Goal: Task Accomplishment & Management: Complete application form

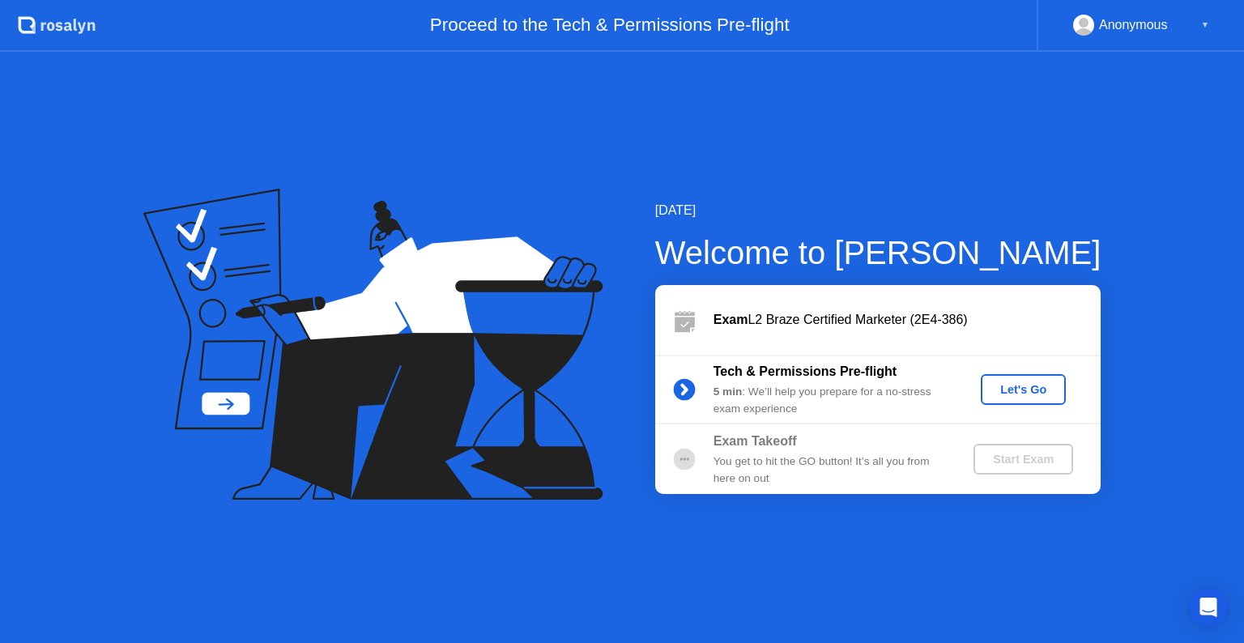
click at [1020, 390] on div "Let's Go" at bounding box center [1024, 389] width 72 height 13
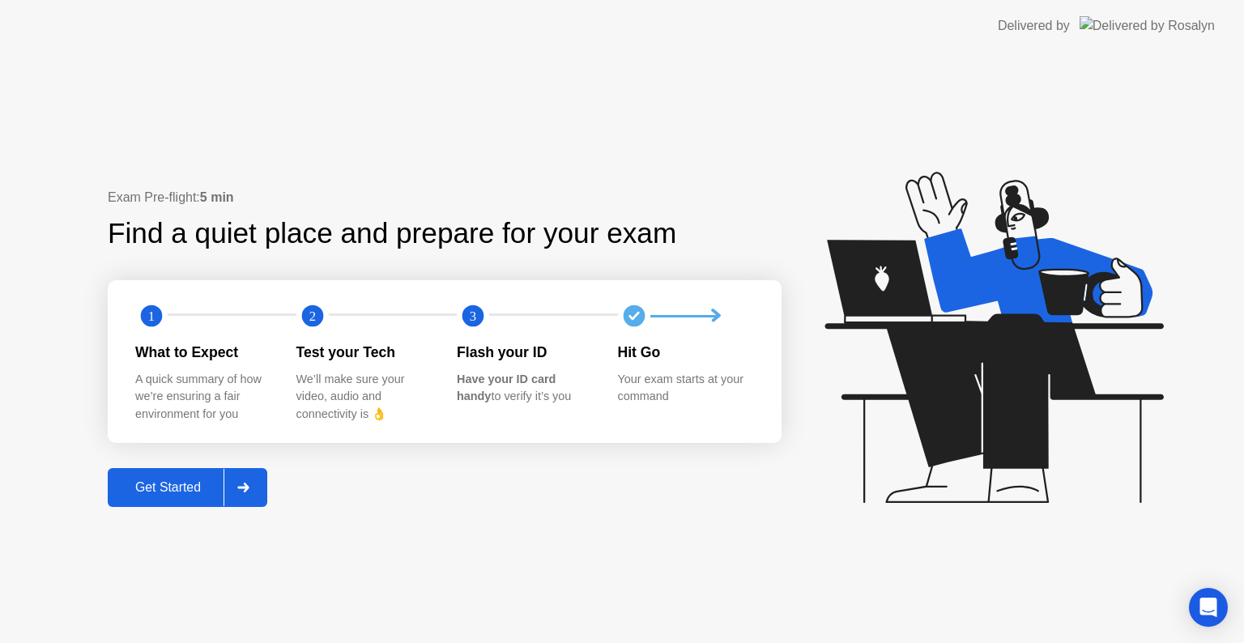
click at [188, 491] on div "Get Started" at bounding box center [168, 487] width 111 height 15
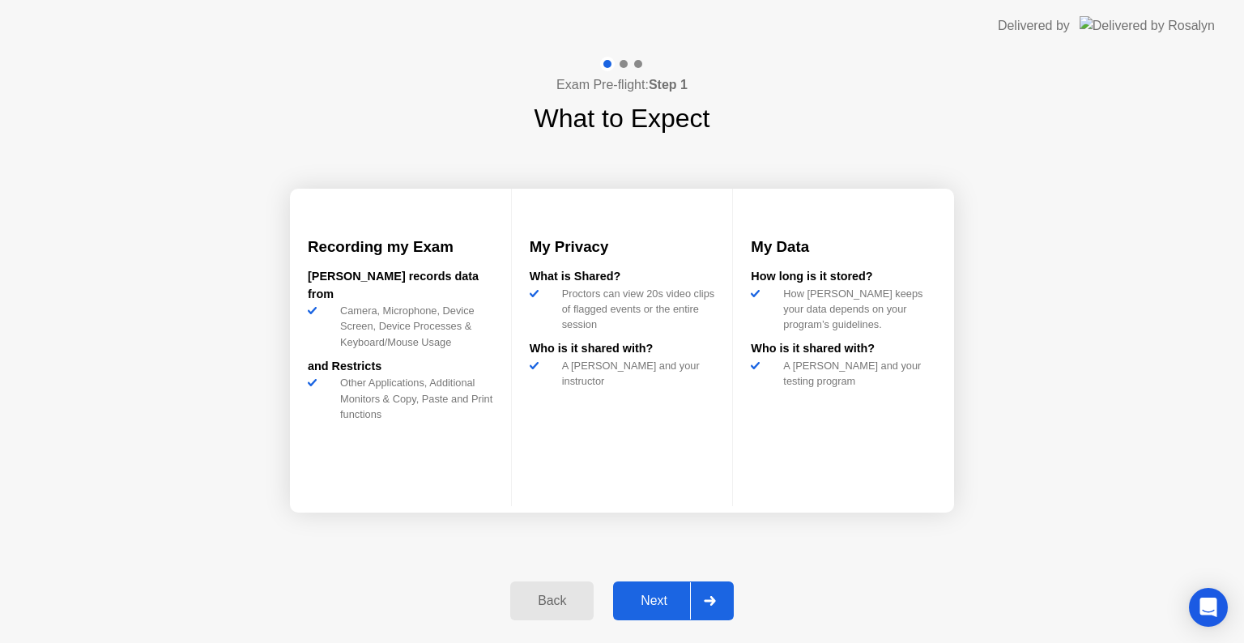
click at [657, 587] on button "Next" at bounding box center [673, 601] width 121 height 39
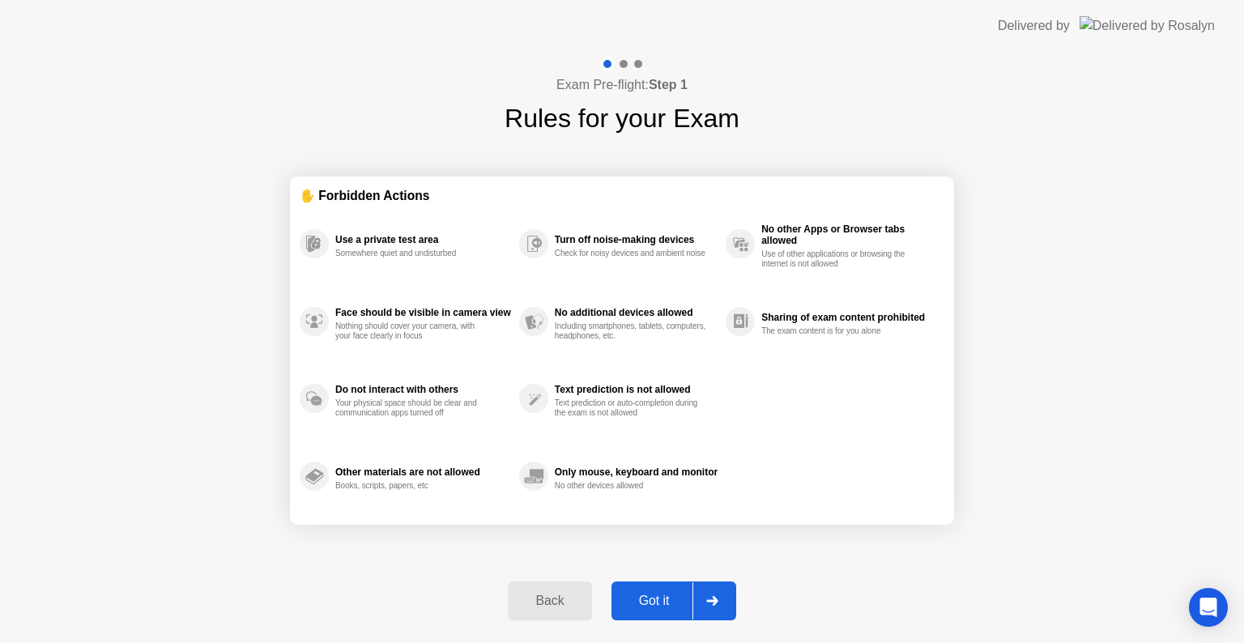
click at [661, 594] on div "Got it" at bounding box center [655, 601] width 76 height 15
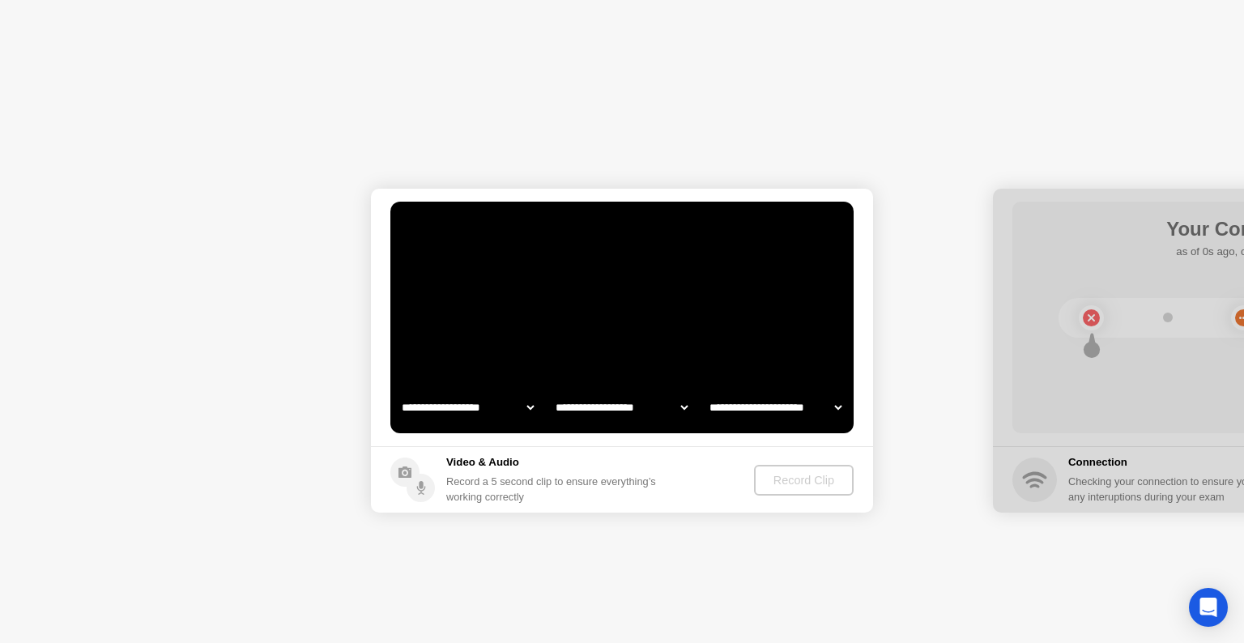
select select "**********"
select select "*******"
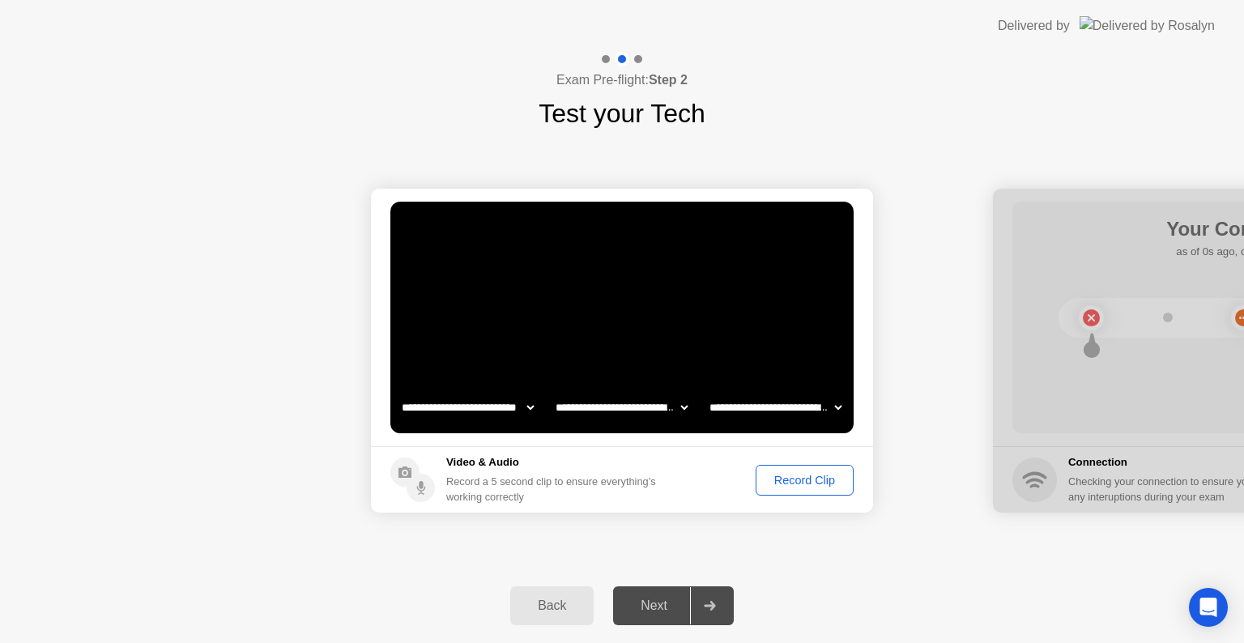
click at [800, 478] on div "Record Clip" at bounding box center [805, 480] width 87 height 13
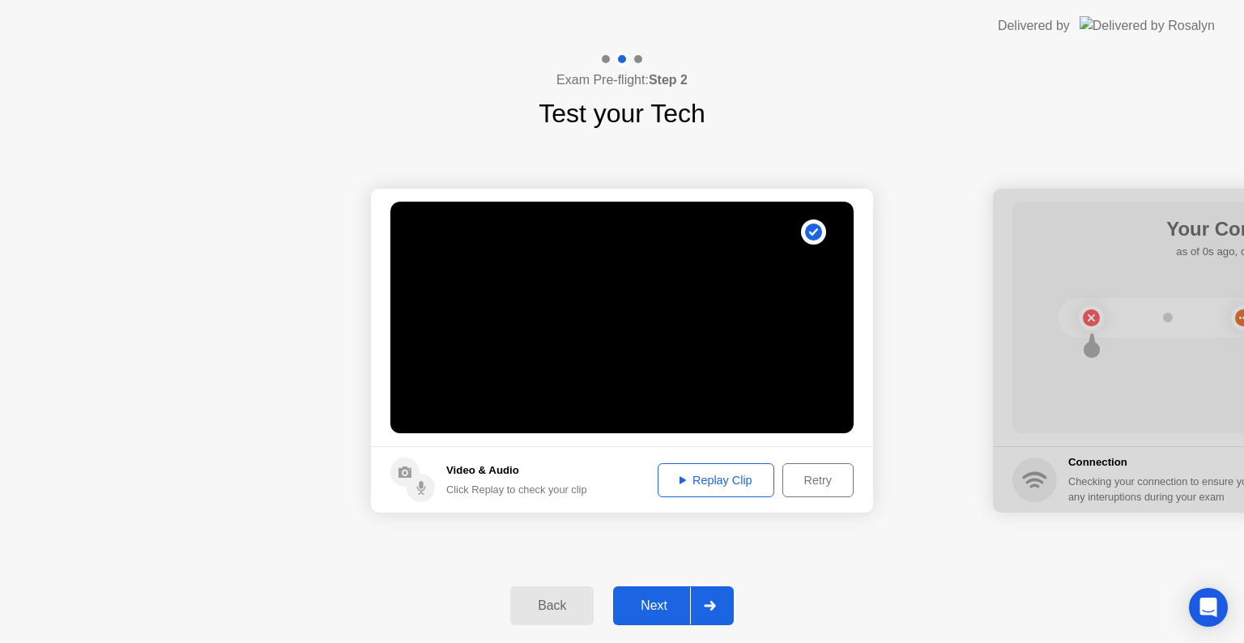
click at [715, 598] on div at bounding box center [709, 605] width 39 height 37
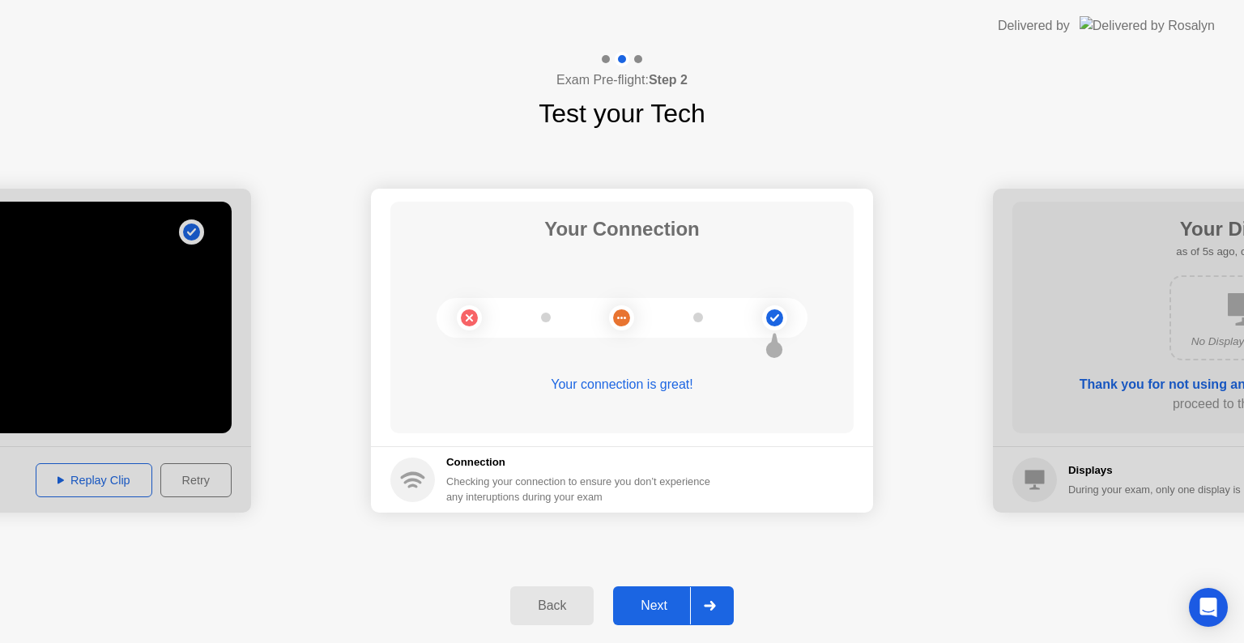
click at [722, 591] on div at bounding box center [709, 605] width 39 height 37
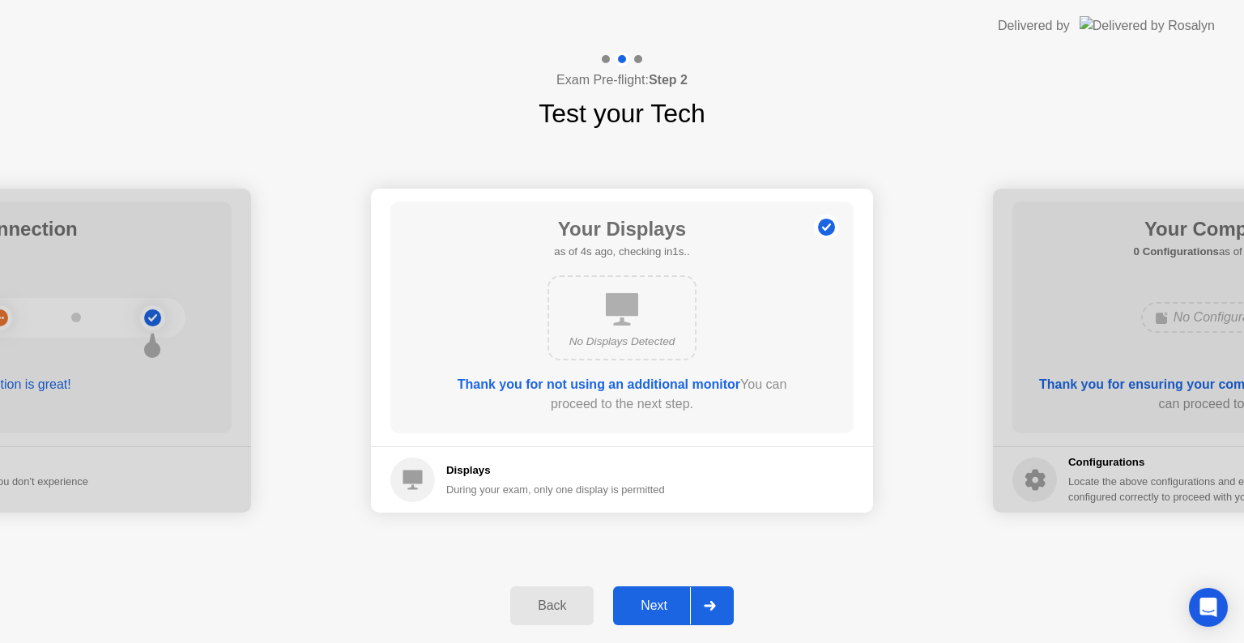
click at [710, 593] on div at bounding box center [709, 605] width 39 height 37
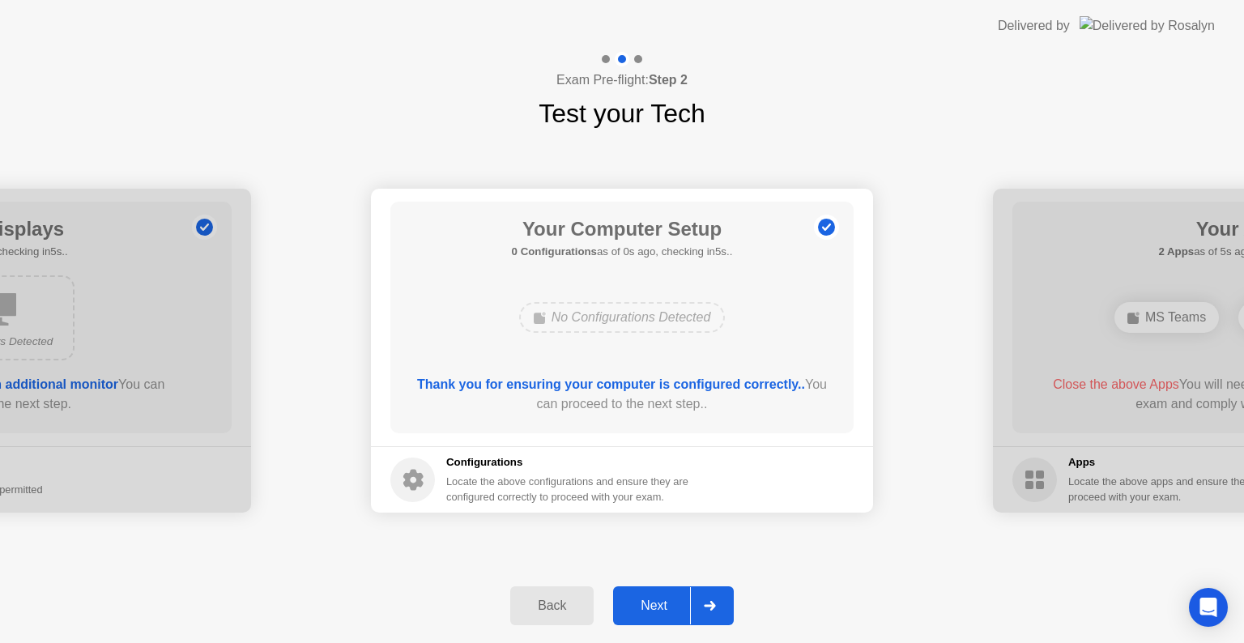
click at [716, 612] on div at bounding box center [709, 605] width 39 height 37
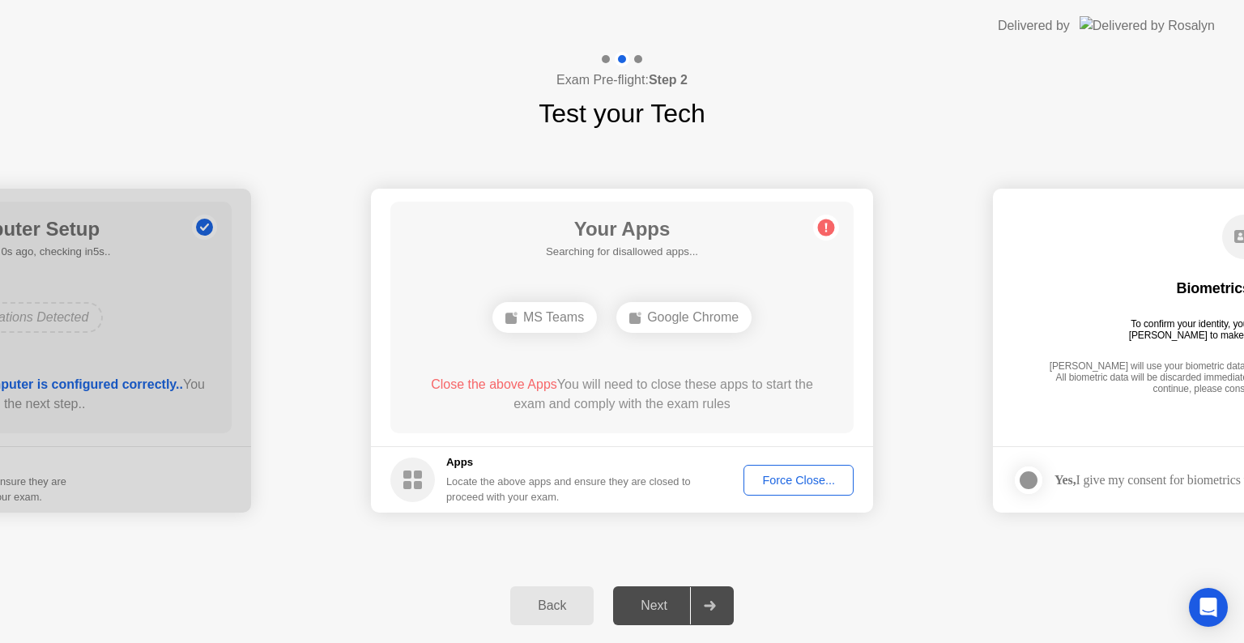
click at [832, 479] on div "Force Close..." at bounding box center [798, 480] width 99 height 13
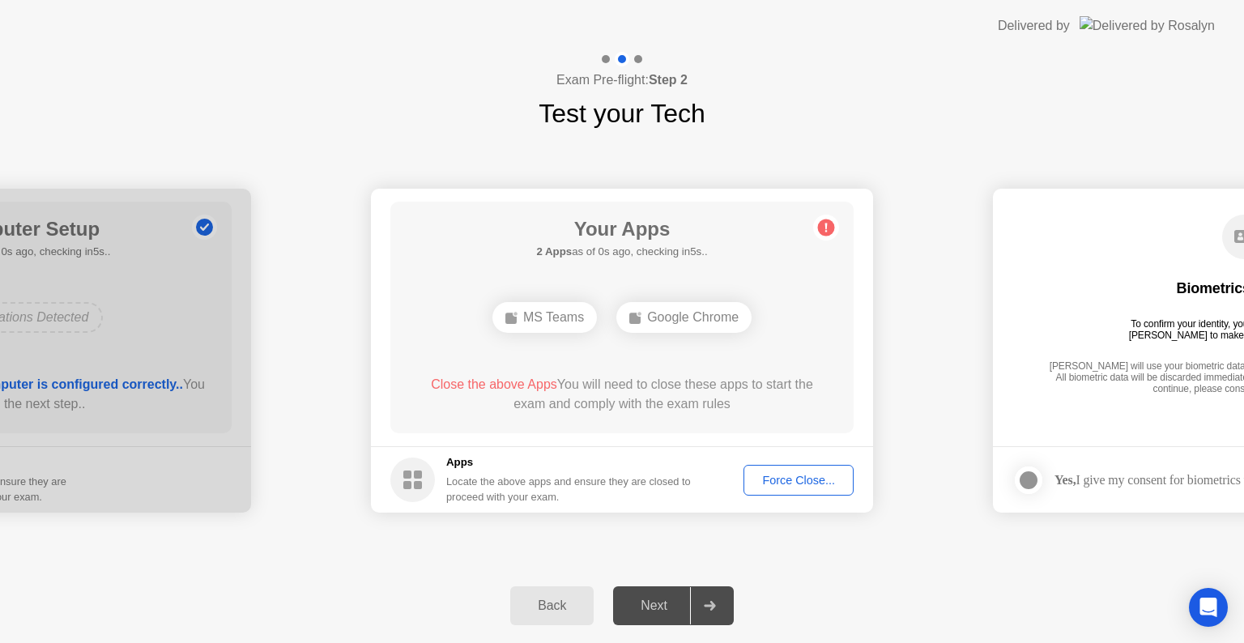
click at [1073, 87] on div "Exam Pre-flight: Step 2 Test your Tech" at bounding box center [622, 92] width 1244 height 81
click at [706, 95] on h1 "Test your Tech" at bounding box center [622, 113] width 167 height 39
click at [878, 140] on div "**********" at bounding box center [622, 351] width 1244 height 436
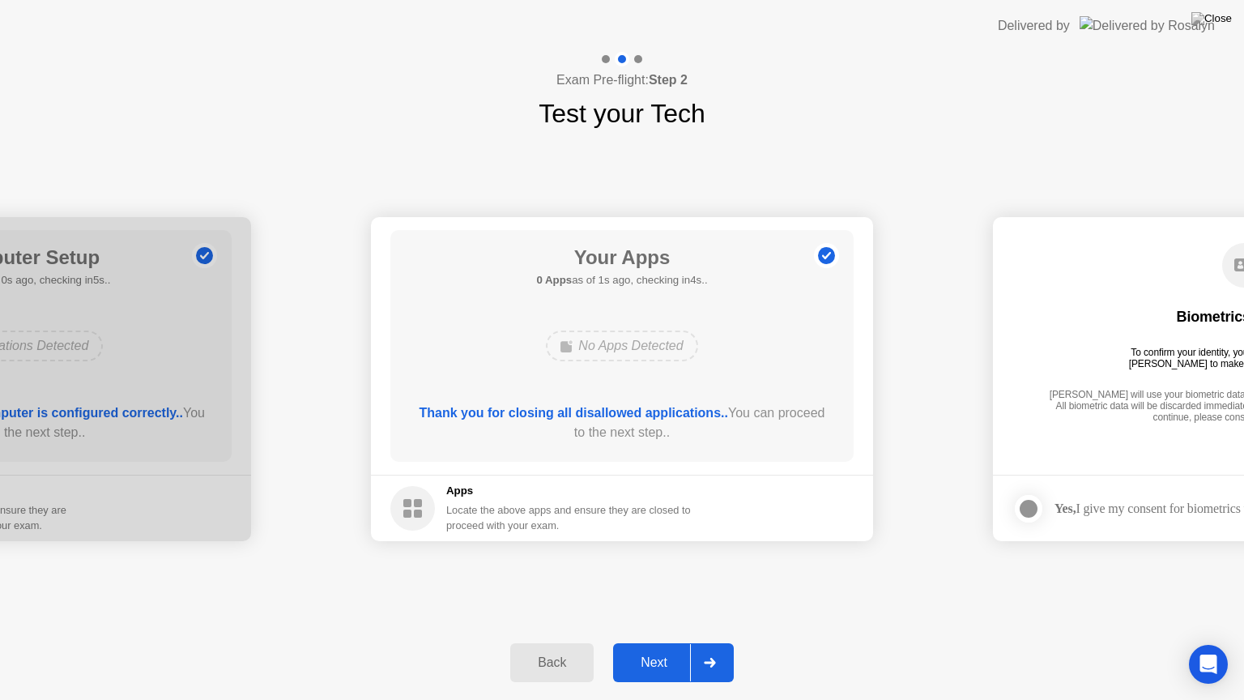
click at [709, 642] on div at bounding box center [709, 662] width 39 height 37
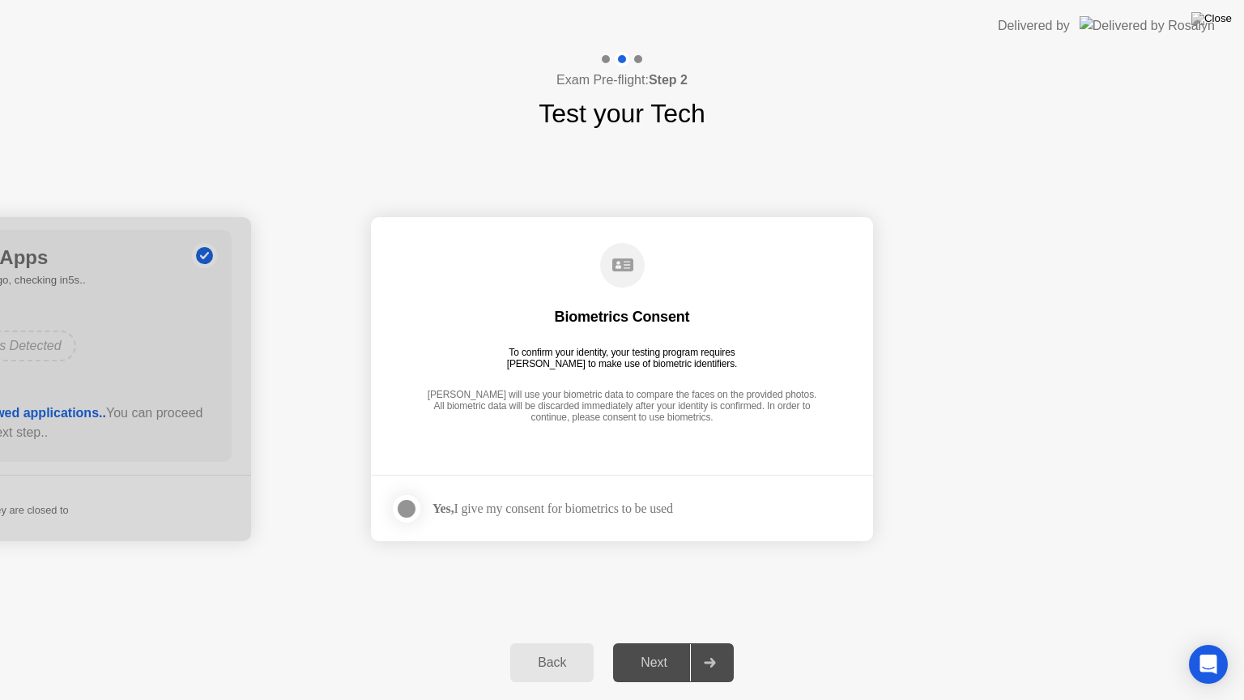
click at [402, 519] on div at bounding box center [406, 508] width 19 height 19
click at [724, 642] on div at bounding box center [709, 662] width 39 height 37
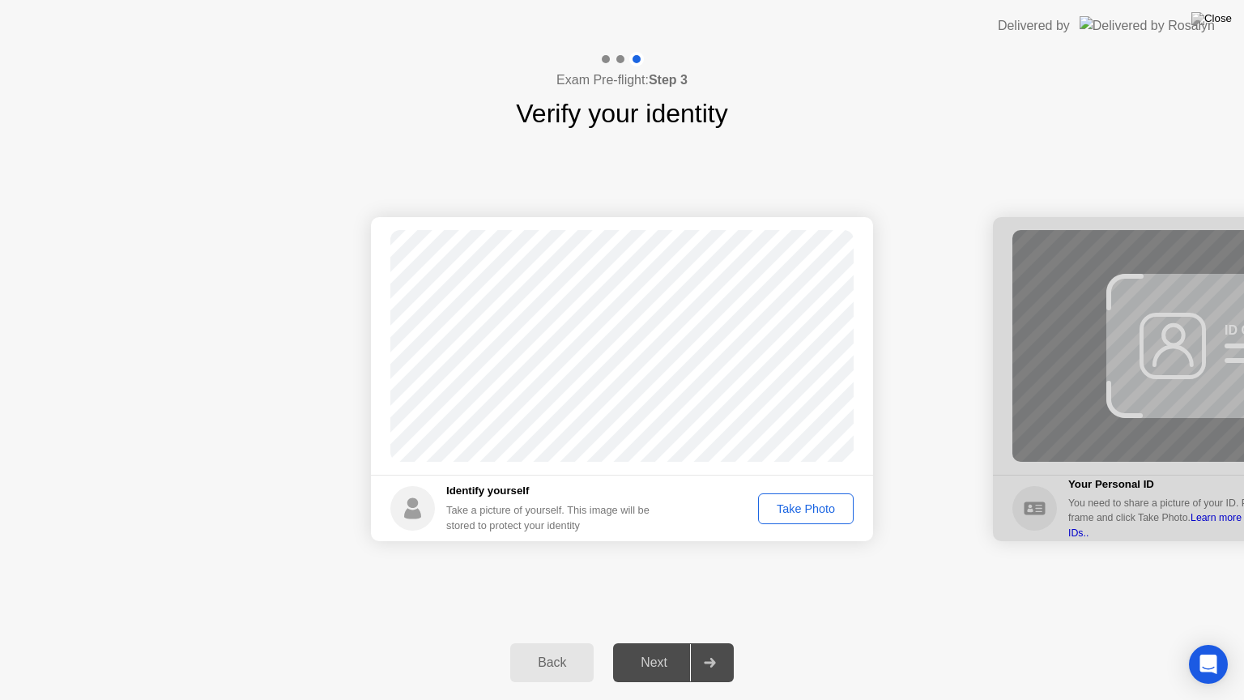
click at [804, 507] on div "Take Photo" at bounding box center [806, 508] width 84 height 13
click at [710, 642] on div at bounding box center [709, 662] width 39 height 37
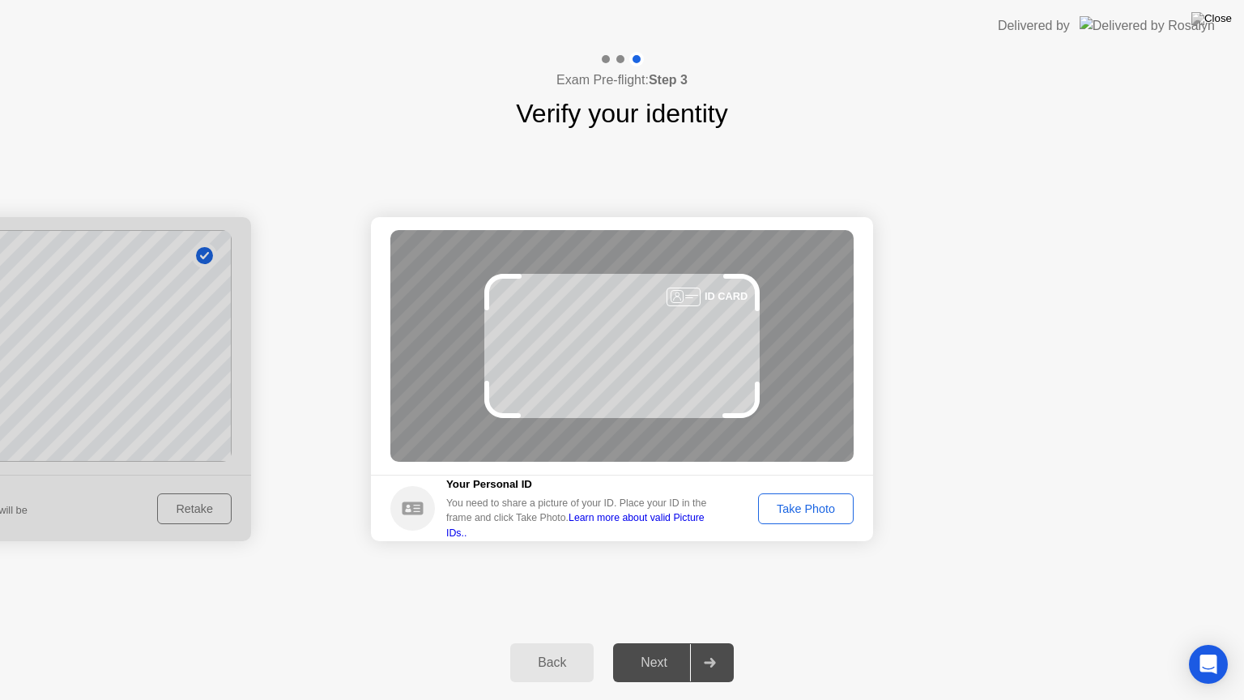
click at [808, 512] on div "Take Photo" at bounding box center [806, 508] width 84 height 13
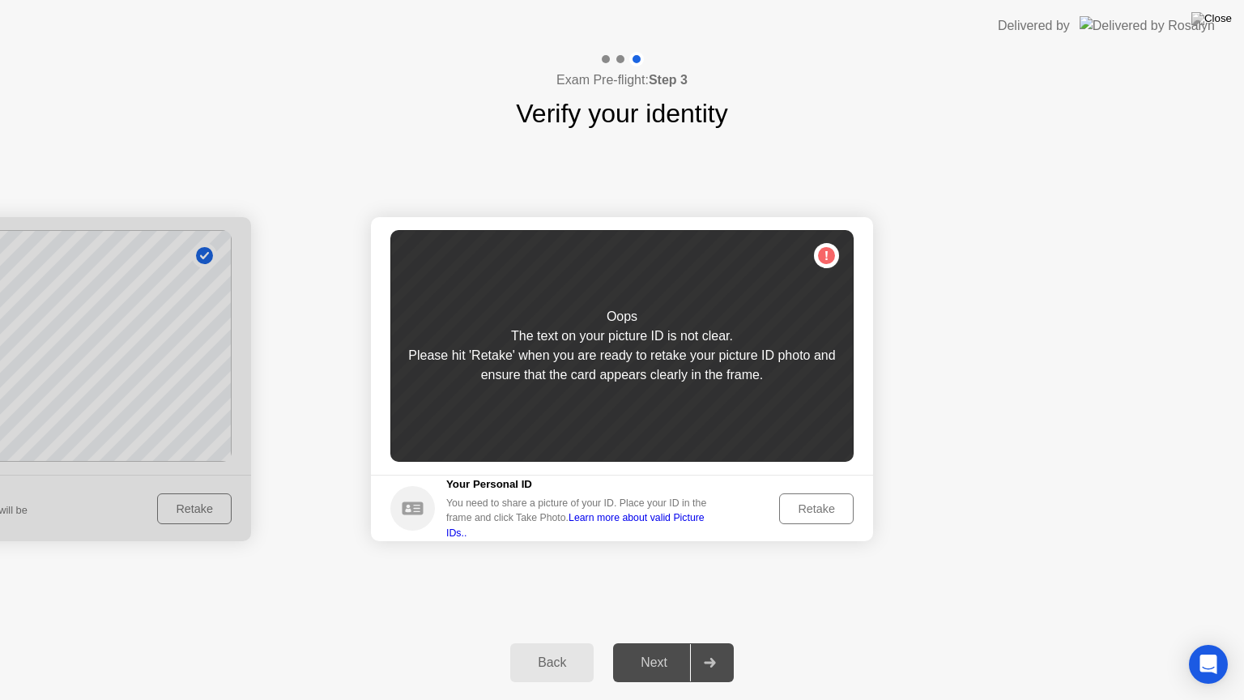
click at [813, 508] on div "Retake" at bounding box center [816, 508] width 63 height 13
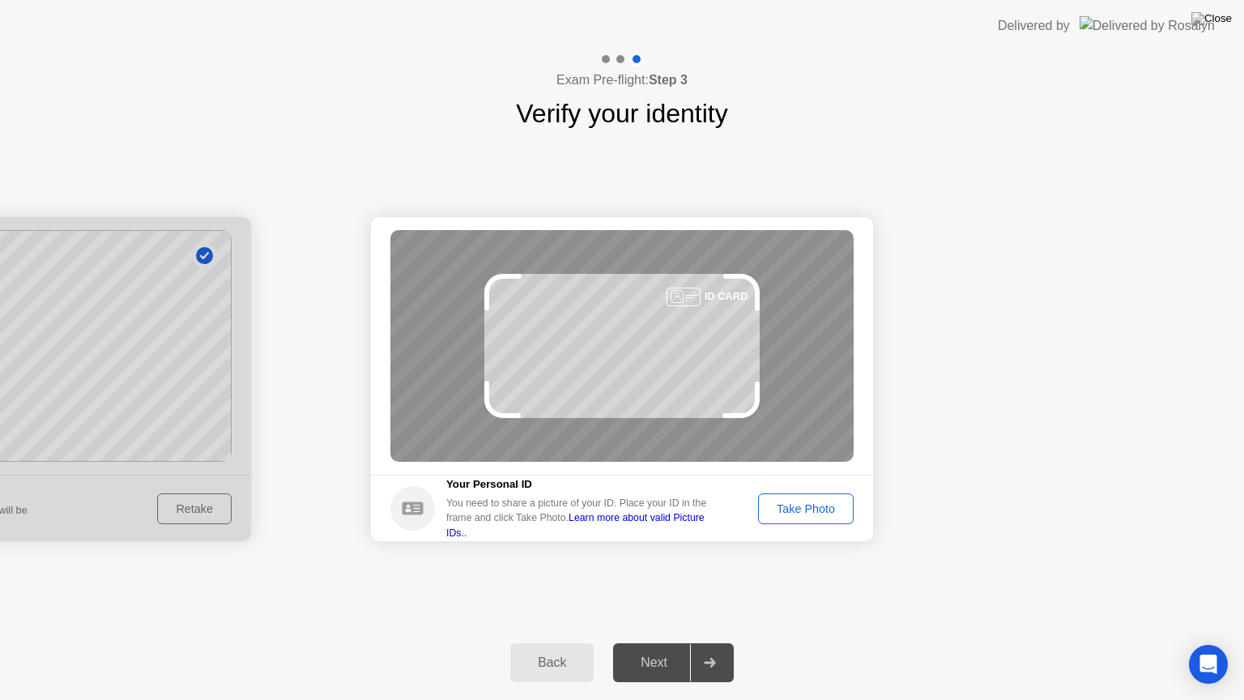
click at [813, 508] on div "Take Photo" at bounding box center [806, 508] width 84 height 13
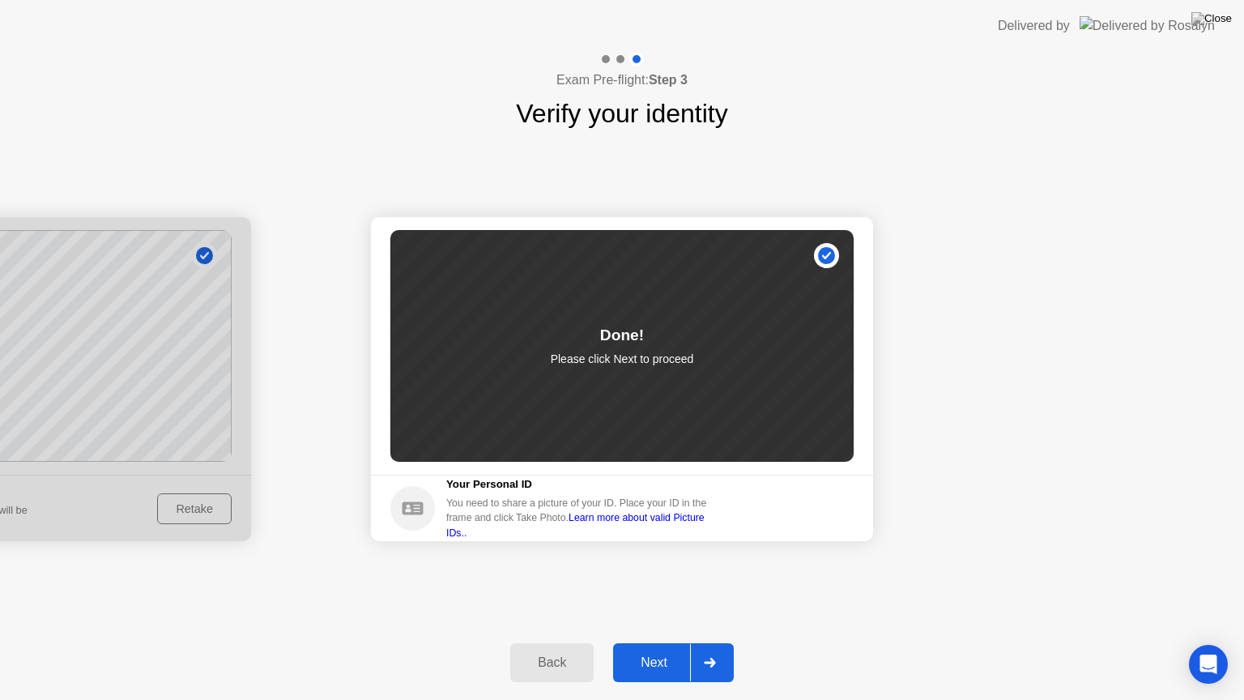
click at [716, 642] on icon at bounding box center [710, 663] width 12 height 10
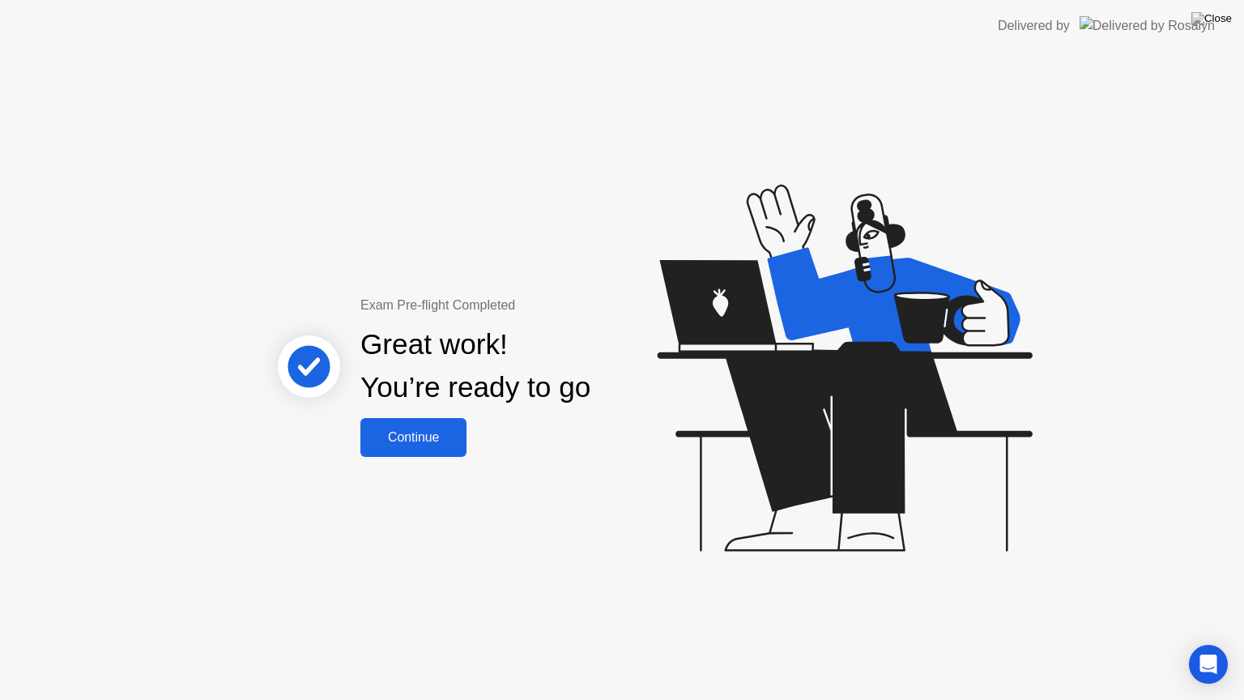
click at [431, 442] on div "Continue" at bounding box center [413, 437] width 96 height 15
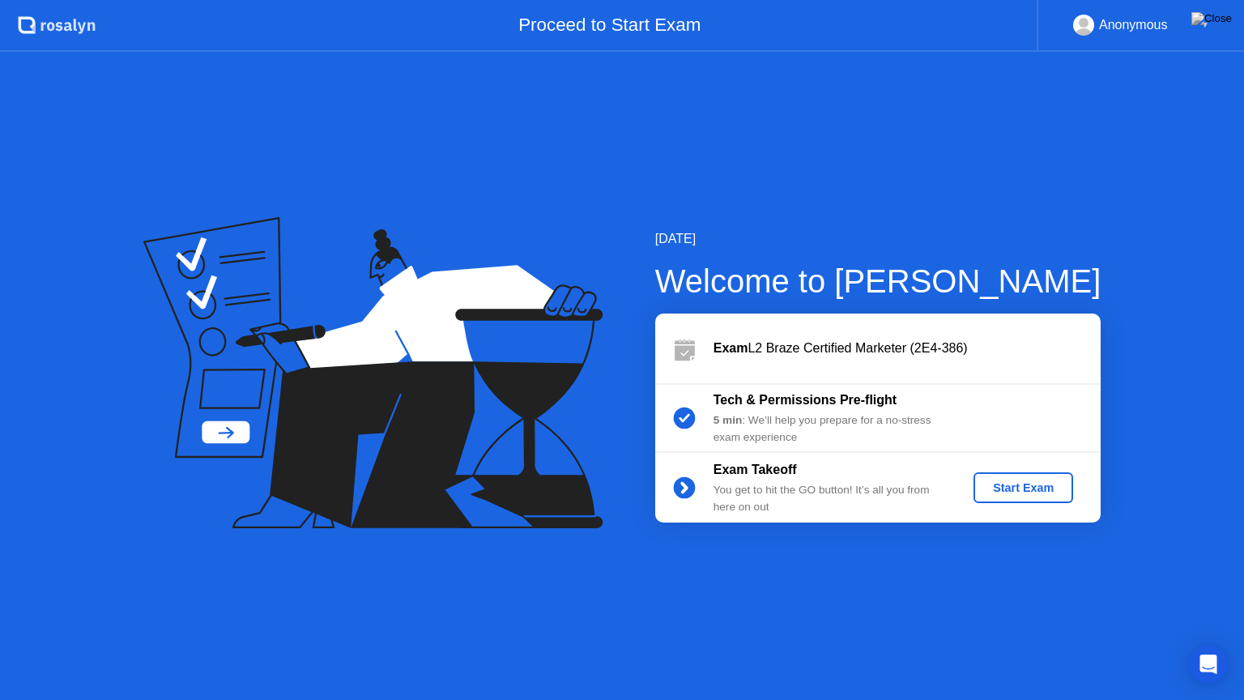
click at [1023, 489] on div "Start Exam" at bounding box center [1023, 487] width 87 height 13
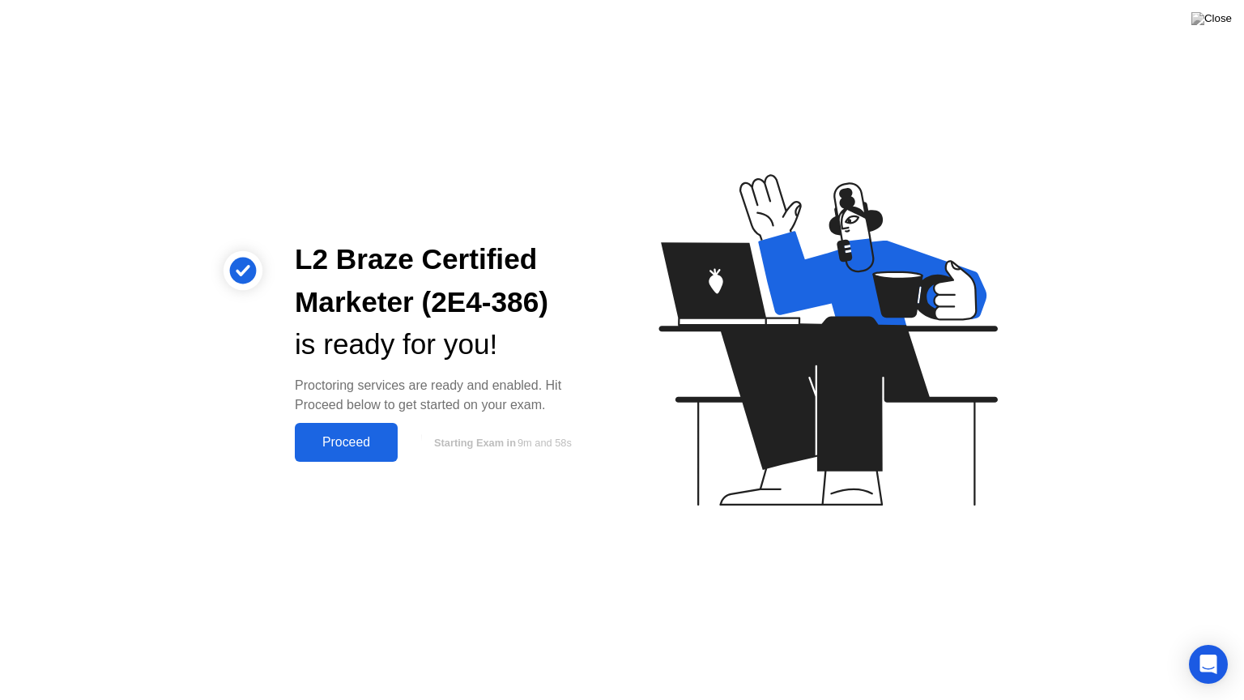
click at [352, 449] on div "Proceed" at bounding box center [346, 442] width 93 height 15
